Goal: Information Seeking & Learning: Learn about a topic

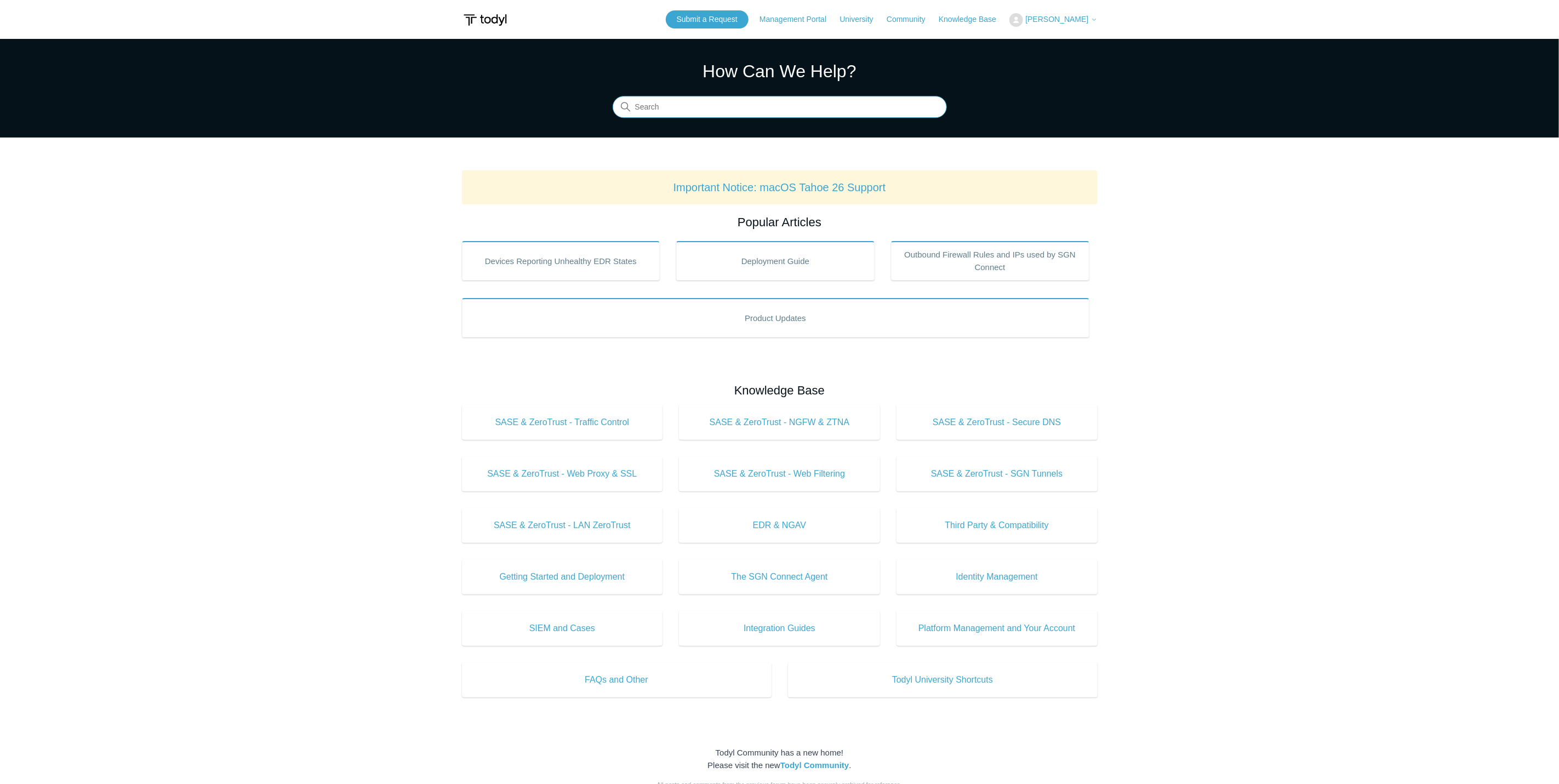
click at [669, 114] on input "Search" at bounding box center [780, 107] width 334 height 22
type input "sgn firewall"
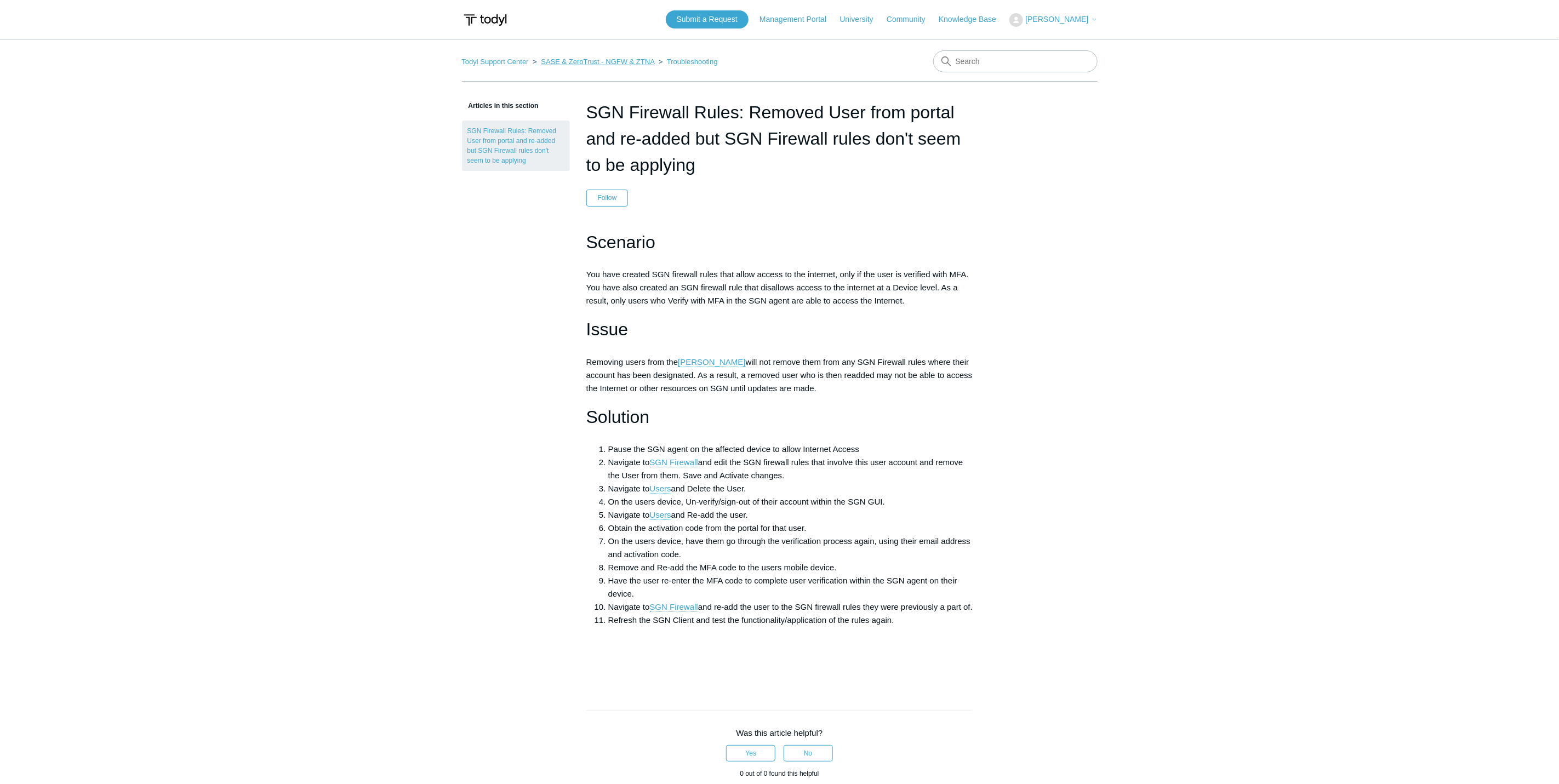
click at [645, 61] on link "SASE & ZeroTrust - NGFW & ZTNA" at bounding box center [597, 62] width 113 height 8
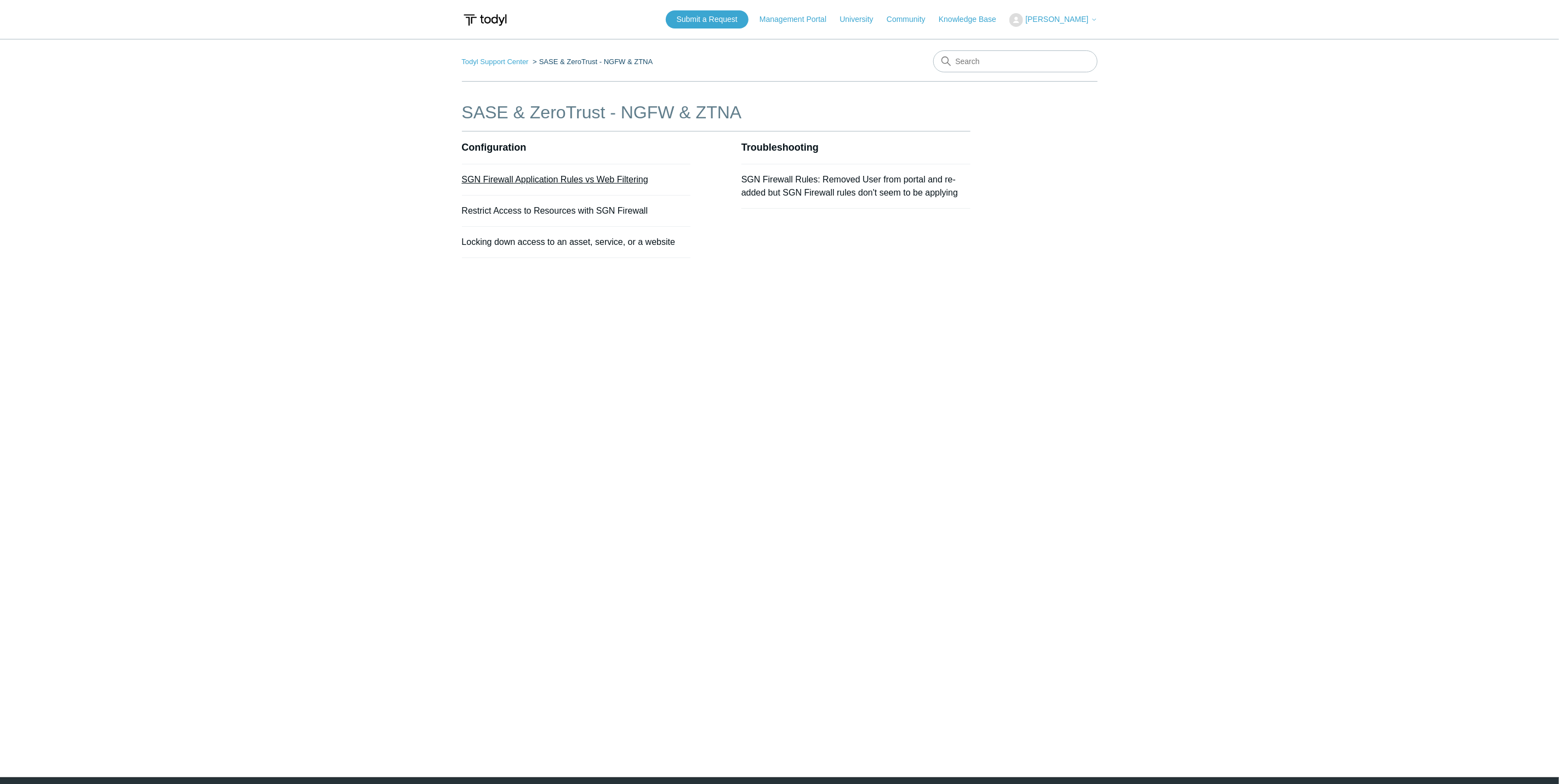
click at [581, 181] on link "SGN Firewall Application Rules vs Web Filtering" at bounding box center [555, 179] width 186 height 9
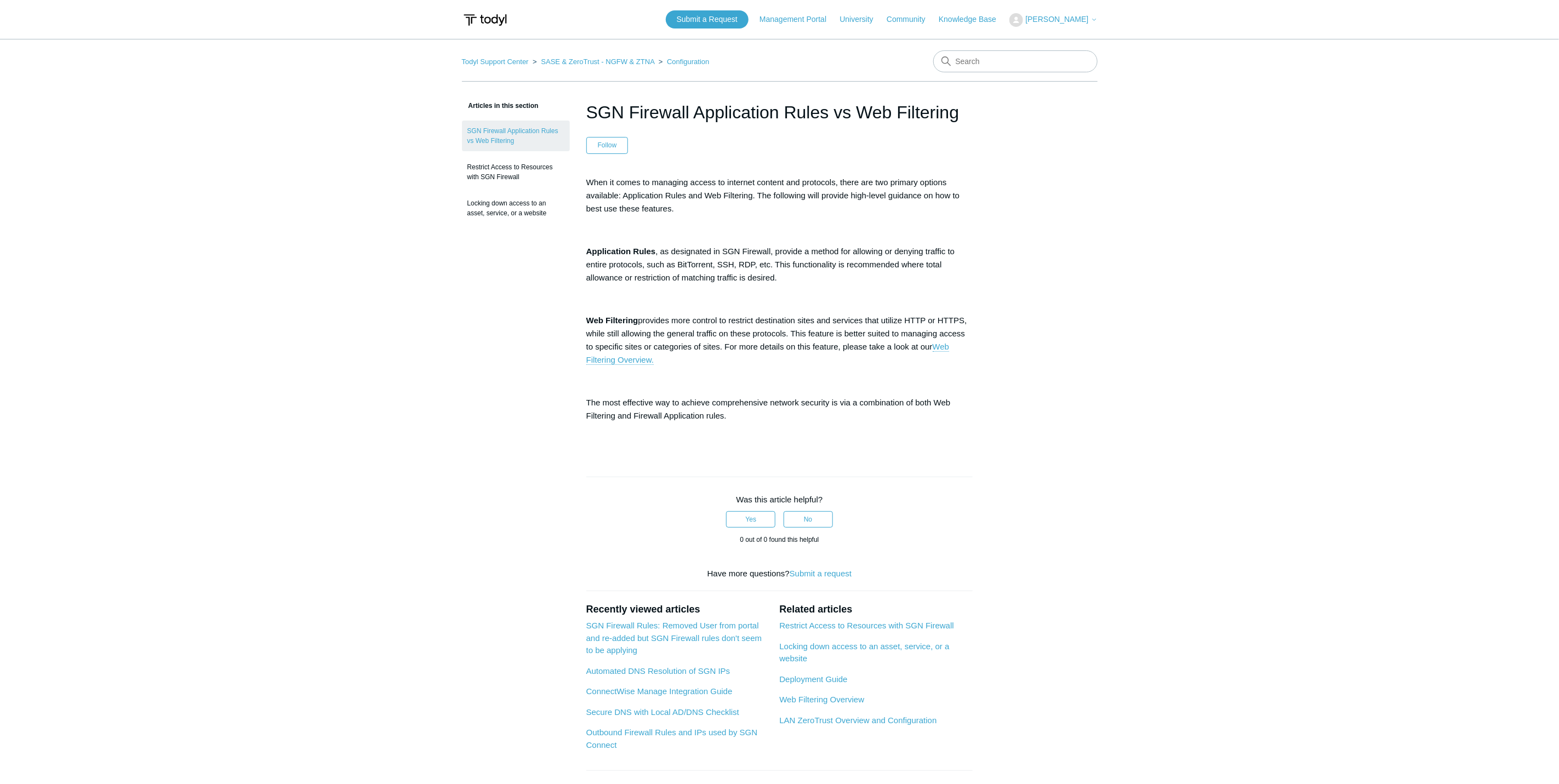
drag, startPoint x: 148, startPoint y: 145, endPoint x: 140, endPoint y: 140, distance: 9.4
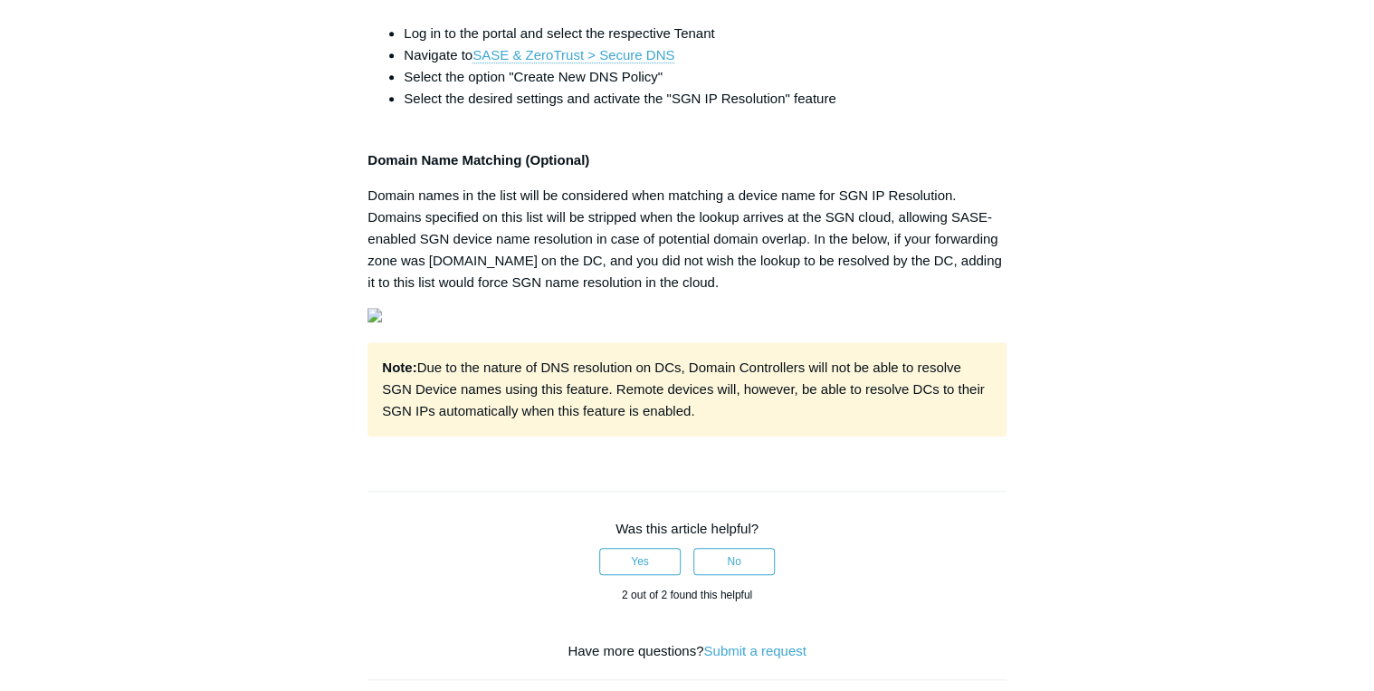
scroll to position [579, 0]
